Goal: Information Seeking & Learning: Understand process/instructions

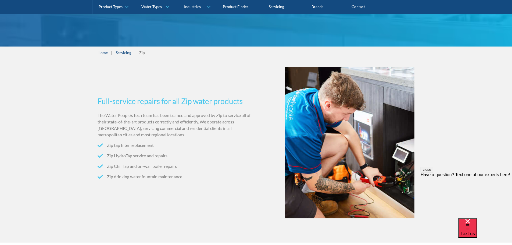
scroll to position [161, 0]
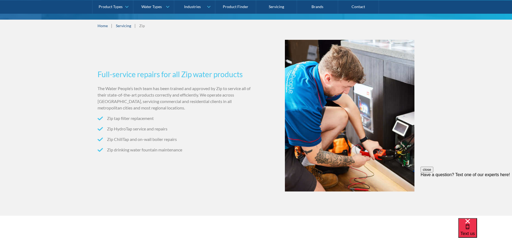
click at [193, 93] on p "The Water People’s tech team has been trained and approved by Zip to service al…" at bounding box center [176, 98] width 157 height 26
click at [122, 118] on li "Zip tap filter replacement" at bounding box center [176, 118] width 157 height 6
click at [145, 118] on li "Zip tap filter replacement" at bounding box center [176, 118] width 157 height 6
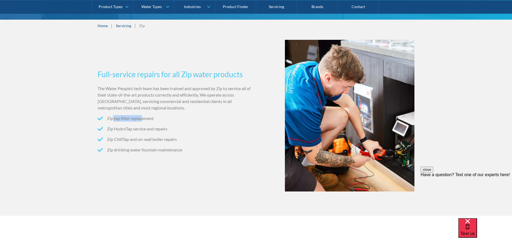
drag, startPoint x: 112, startPoint y: 119, endPoint x: 145, endPoint y: 118, distance: 32.9
click at [144, 118] on li "Zip tap filter replacement" at bounding box center [176, 118] width 157 height 6
click at [146, 118] on li "Zip tap filter replacement" at bounding box center [176, 118] width 157 height 6
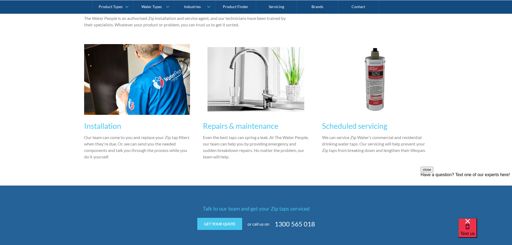
scroll to position [403, 0]
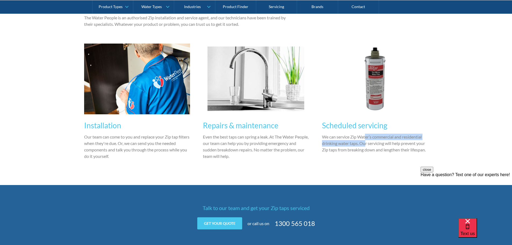
drag, startPoint x: 365, startPoint y: 136, endPoint x: 367, endPoint y: 146, distance: 9.7
click at [367, 146] on p "We can service Zip Water’s commercial and residential drinking water taps. Our …" at bounding box center [375, 143] width 106 height 19
click at [382, 143] on p "We can service Zip Water’s commercial and residential drinking water taps. Our …" at bounding box center [375, 143] width 106 height 19
drag, startPoint x: 370, startPoint y: 143, endPoint x: 412, endPoint y: 143, distance: 42.5
click at [412, 143] on p "We can service Zip Water’s commercial and residential drinking water taps. Our …" at bounding box center [375, 143] width 106 height 19
